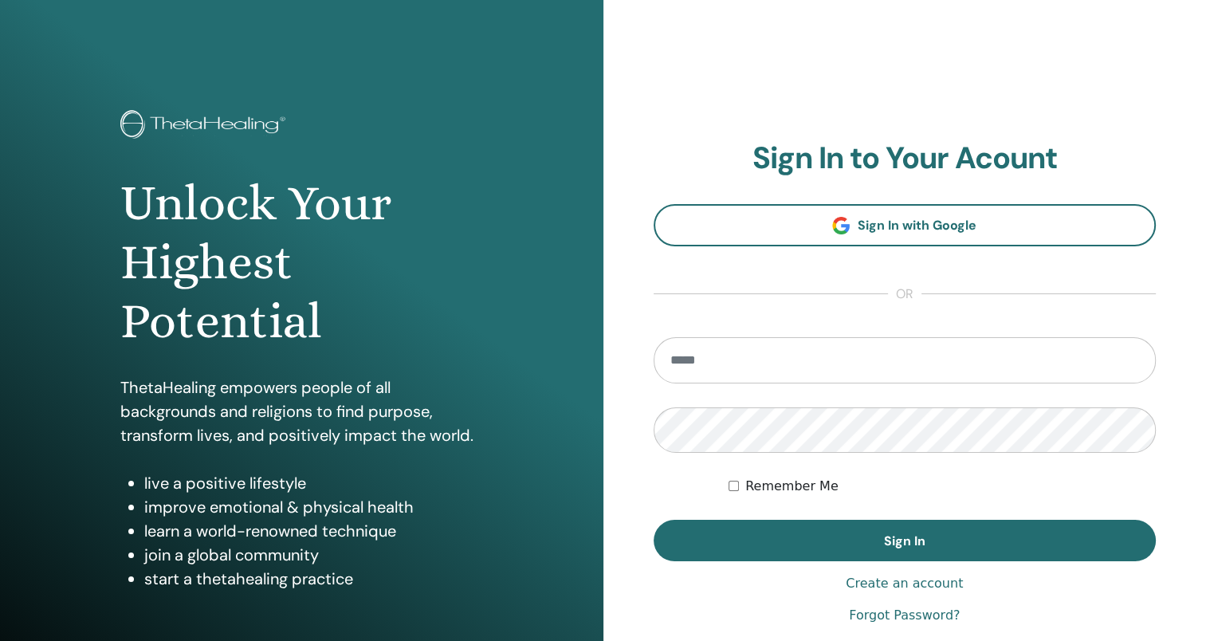
click at [778, 360] on input "email" at bounding box center [905, 360] width 503 height 46
type input "**********"
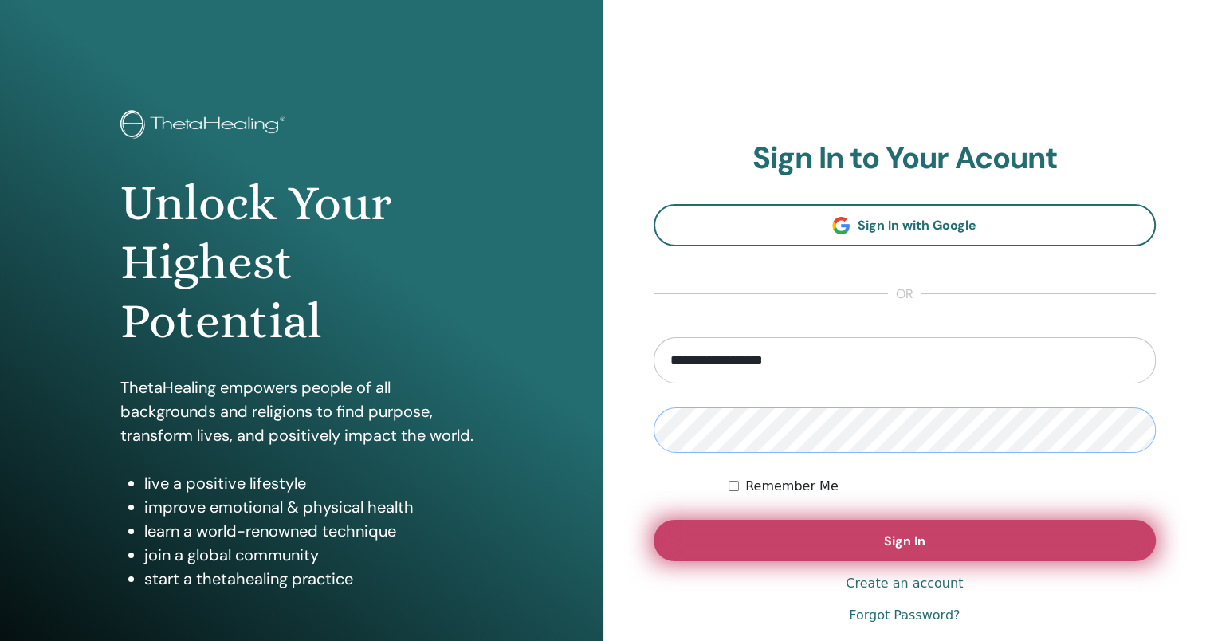
click at [654, 520] on button "Sign In" at bounding box center [905, 540] width 503 height 41
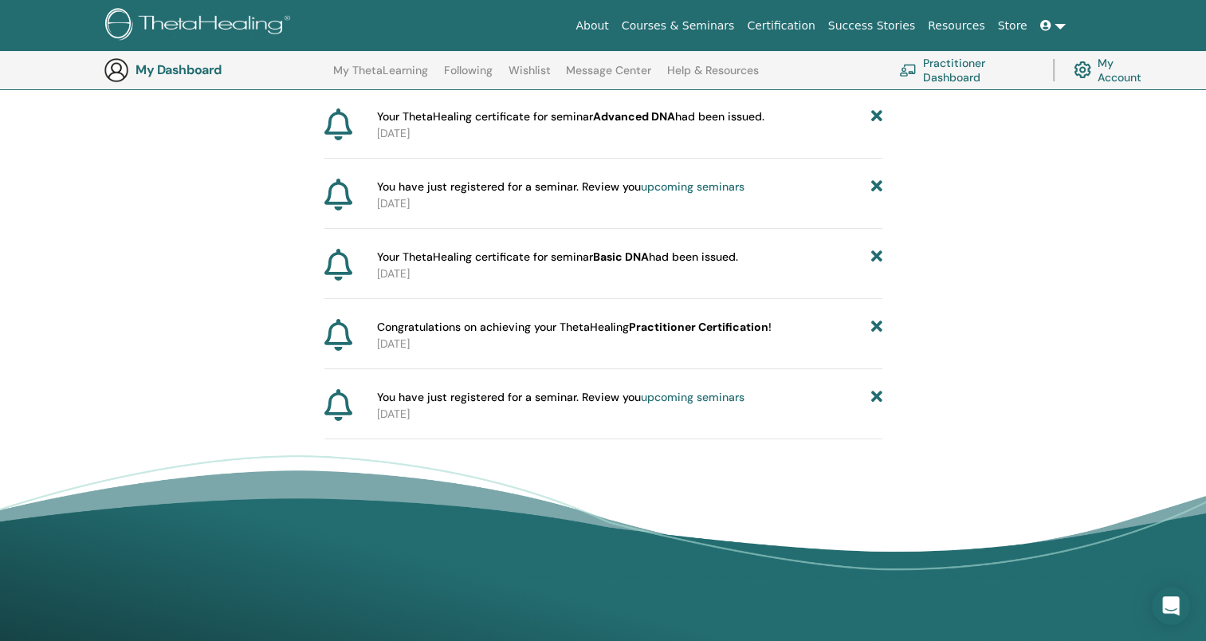
scroll to position [118, 0]
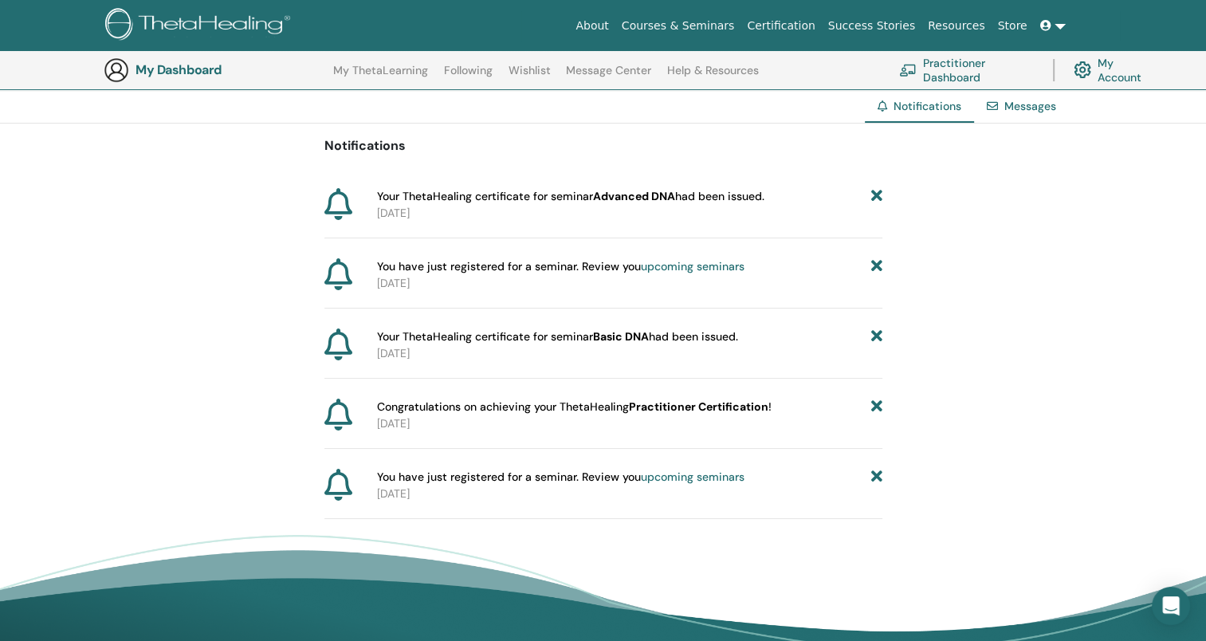
click at [686, 195] on span "Your ThetaHealing certificate for seminar Advanced DNA had been issued." at bounding box center [570, 196] width 387 height 17
click at [392, 205] on p "2025-03-02" at bounding box center [629, 213] width 505 height 17
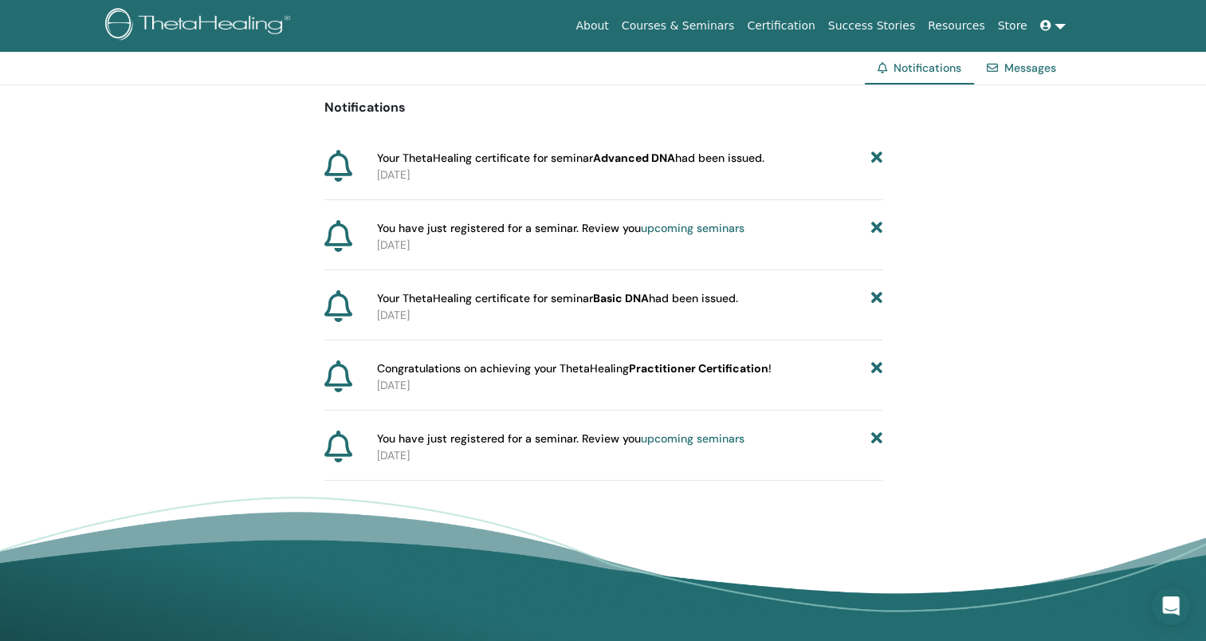
scroll to position [0, 0]
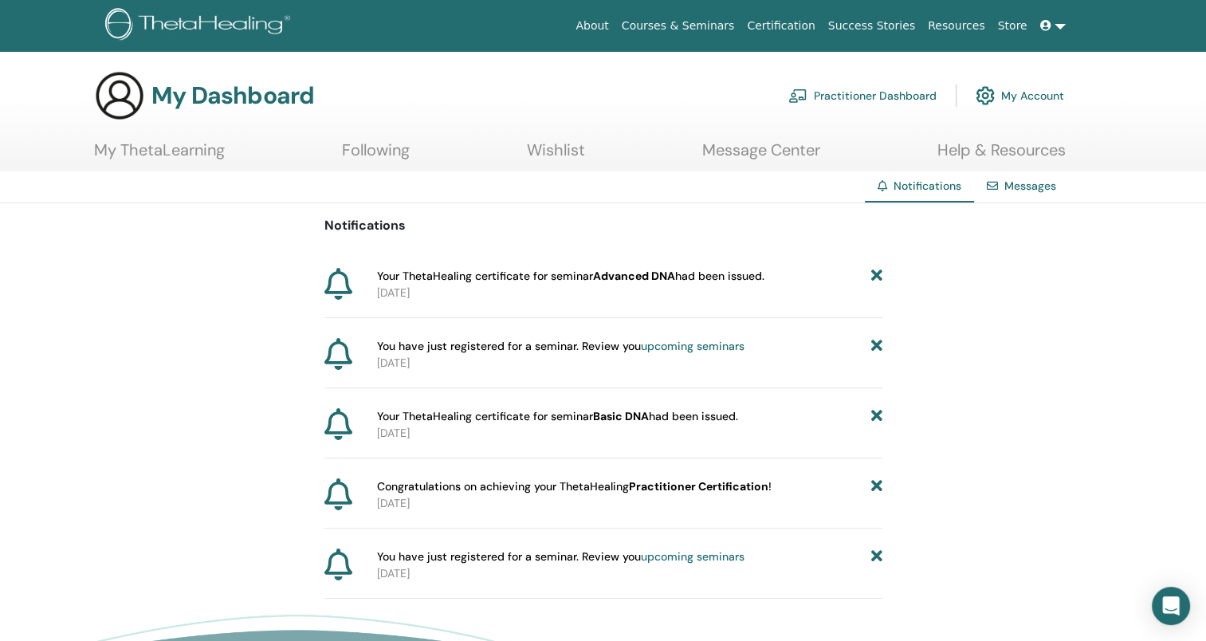
click at [821, 33] on link "Certification" at bounding box center [781, 25] width 81 height 29
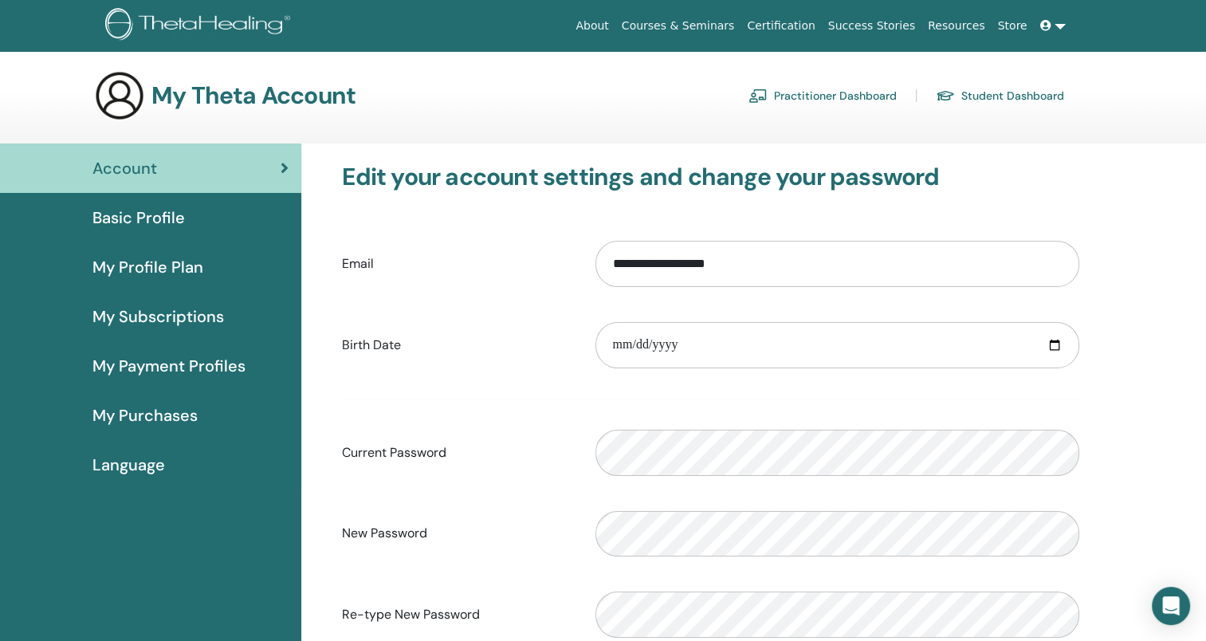
click at [149, 269] on span "My Profile Plan" at bounding box center [147, 267] width 111 height 24
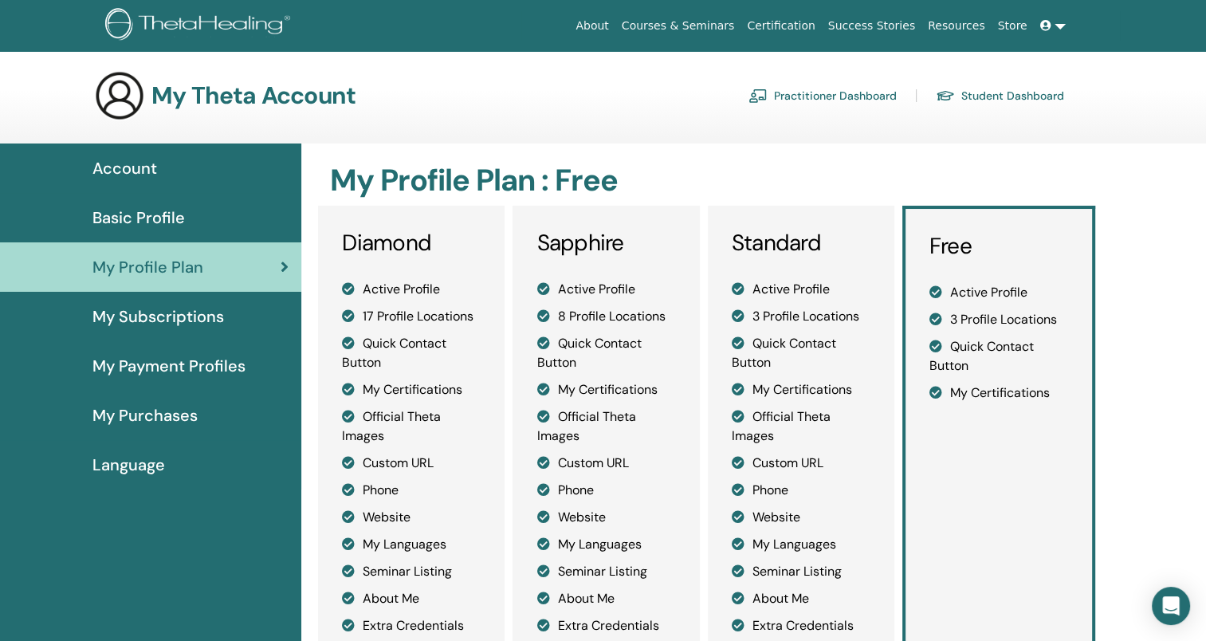
click at [816, 27] on link "Certification" at bounding box center [781, 25] width 81 height 29
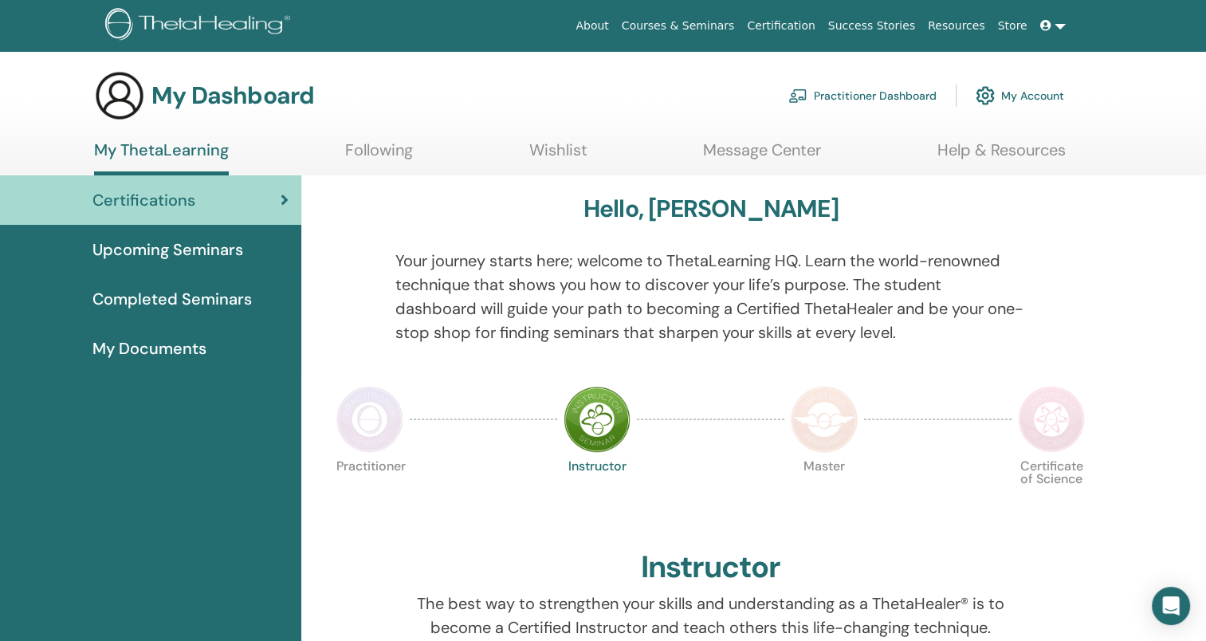
click at [1059, 26] on link at bounding box center [1053, 25] width 38 height 29
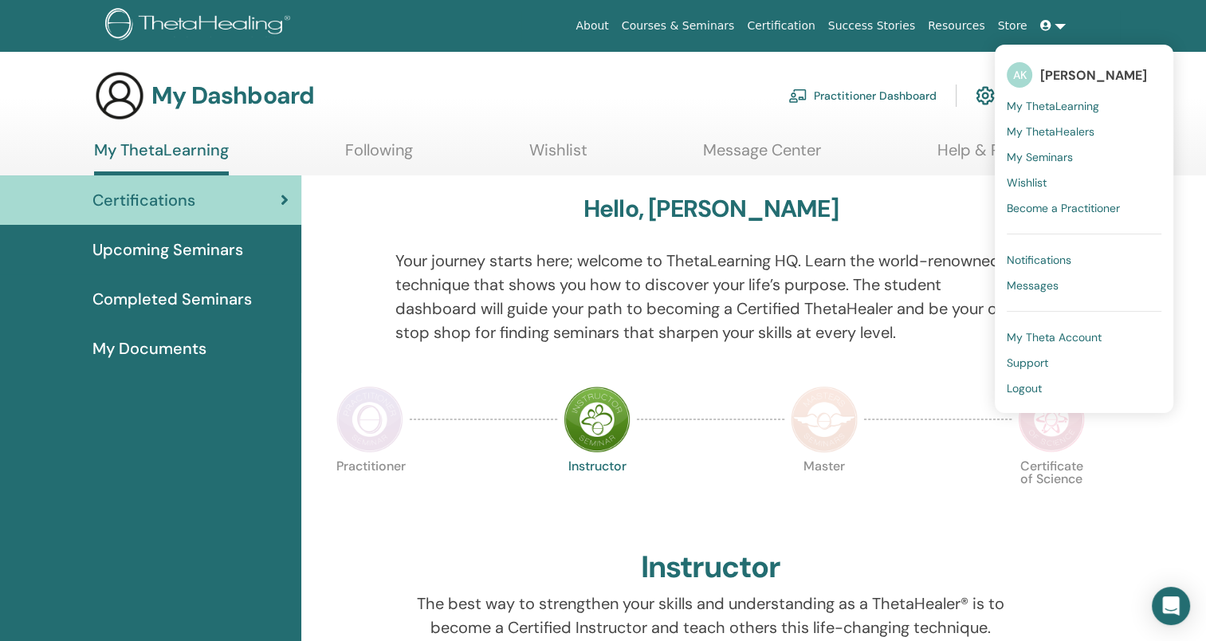
click at [1058, 259] on span "Notifications" at bounding box center [1039, 260] width 65 height 14
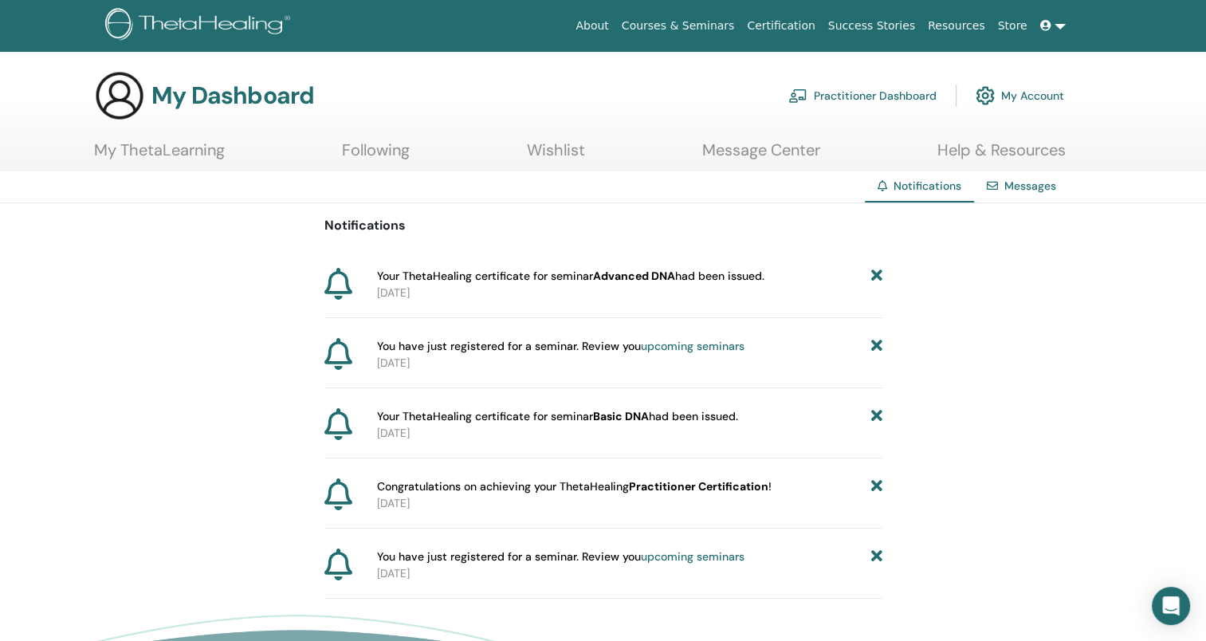
drag, startPoint x: 1037, startPoint y: 191, endPoint x: 1031, endPoint y: 215, distance: 25.5
click at [1037, 190] on link "Messages" at bounding box center [1030, 186] width 52 height 14
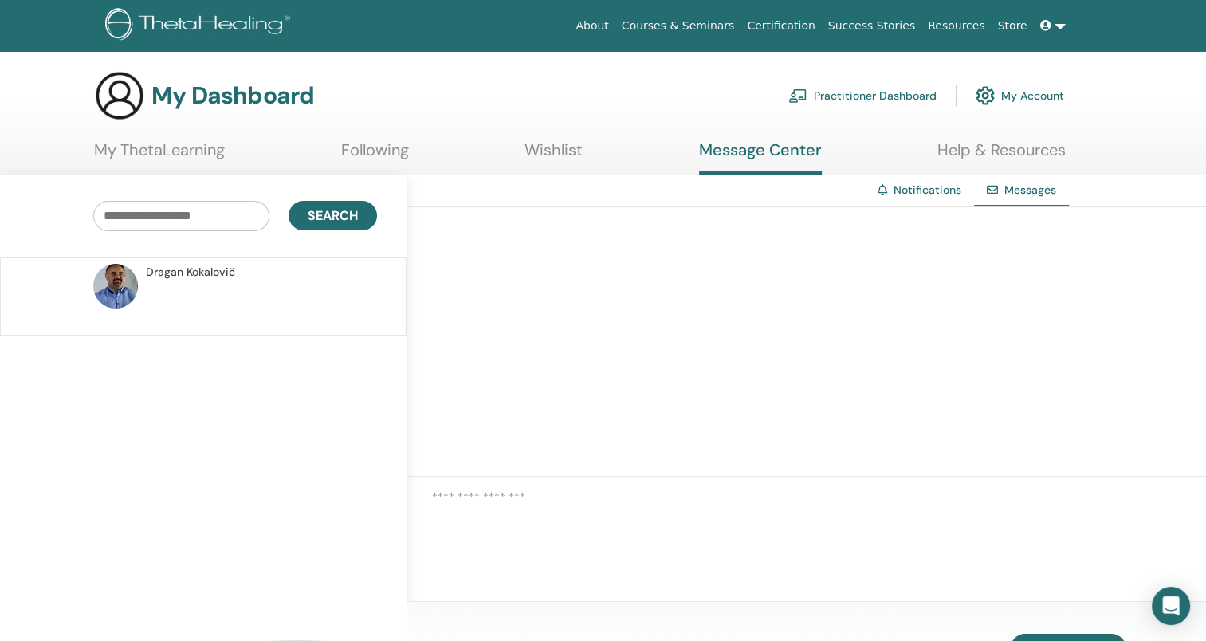
click at [1068, 25] on link at bounding box center [1053, 25] width 38 height 29
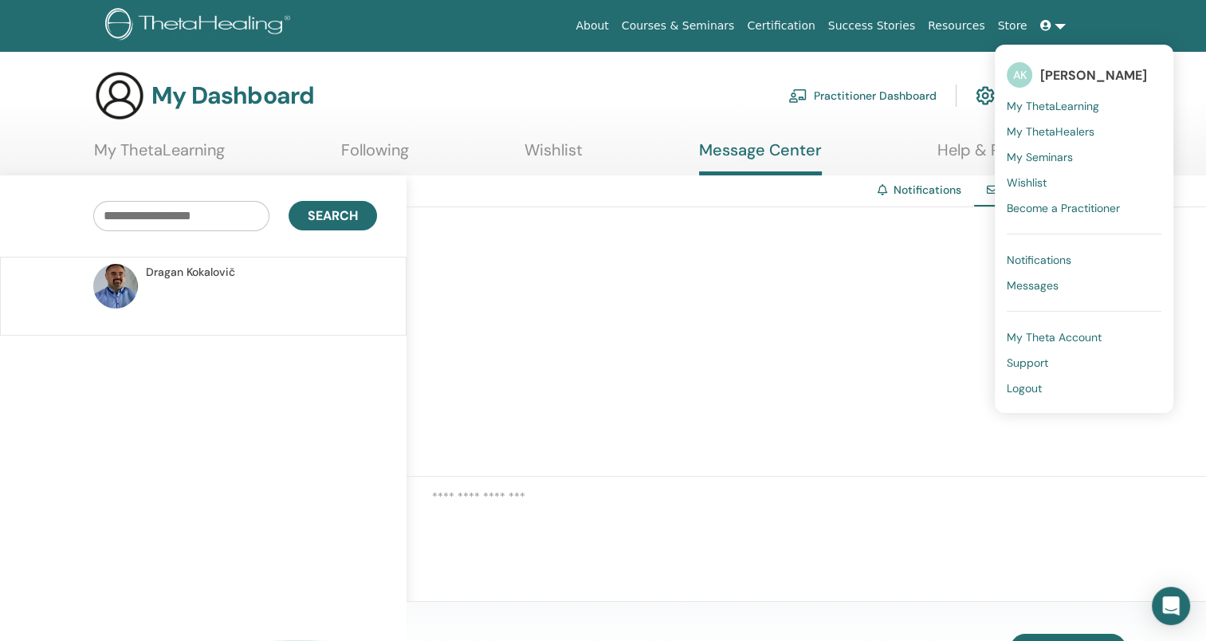
click at [1029, 395] on span "Logout" at bounding box center [1024, 388] width 35 height 14
